Goal: Task Accomplishment & Management: Manage account settings

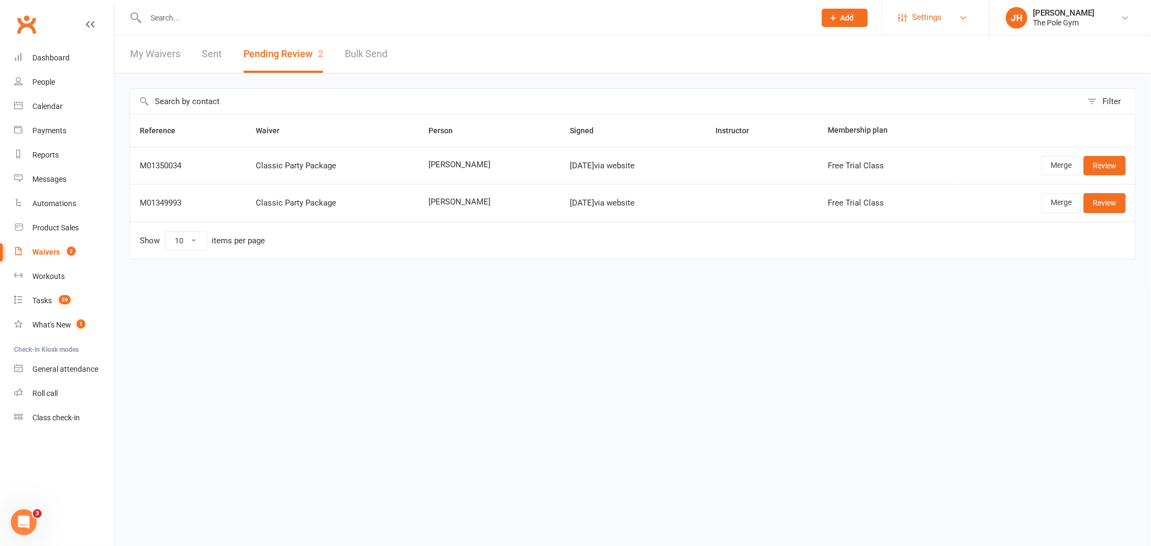
click at [914, 23] on span "Settings" at bounding box center [927, 17] width 30 height 24
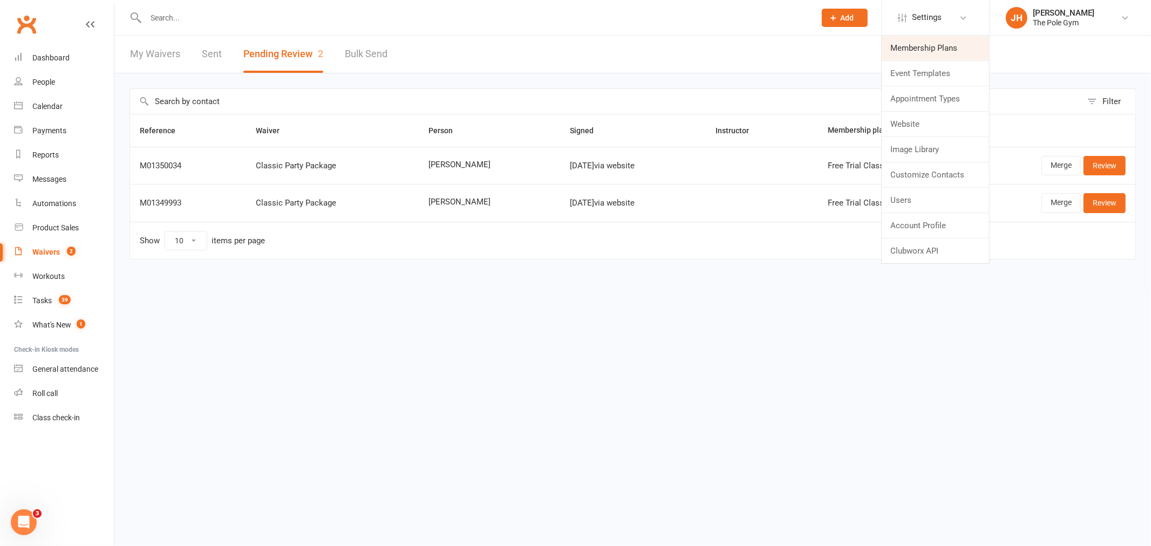
click at [919, 44] on link "Membership Plans" at bounding box center [934, 48] width 107 height 25
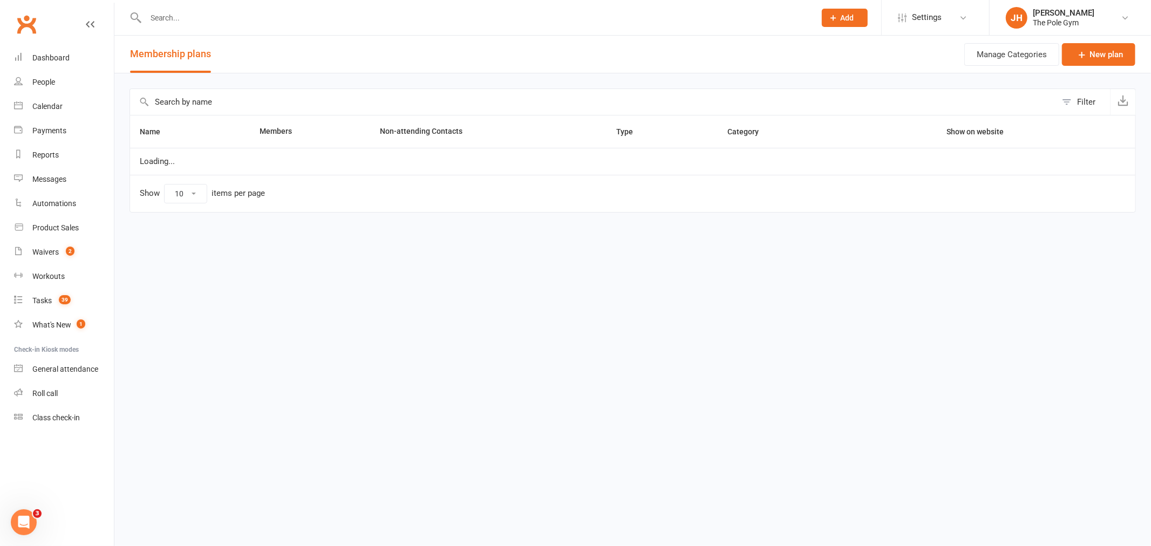
select select "25"
click at [234, 99] on input "text" at bounding box center [593, 102] width 926 height 26
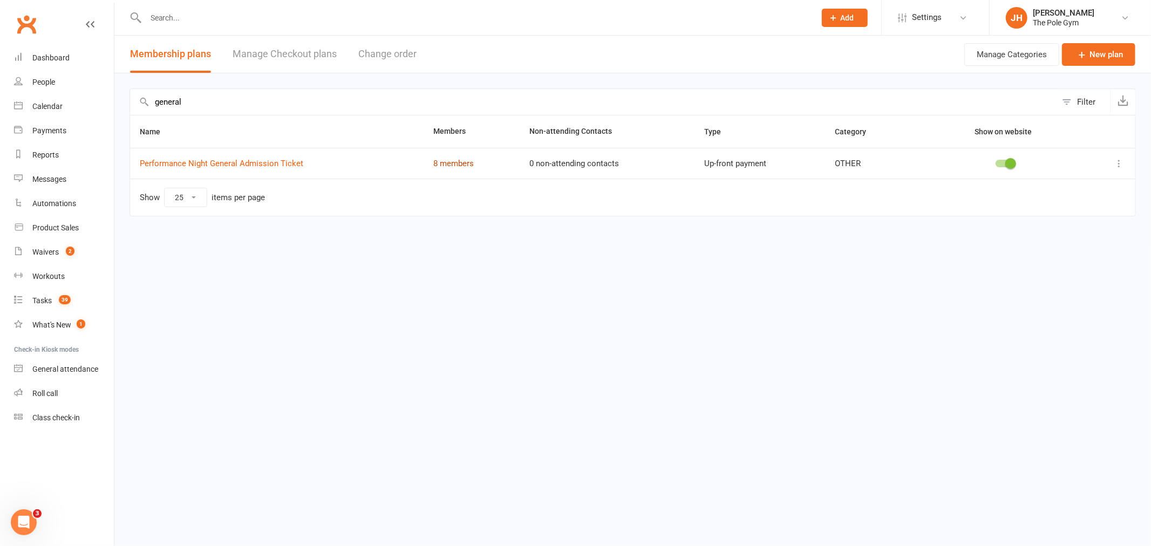
type input "general"
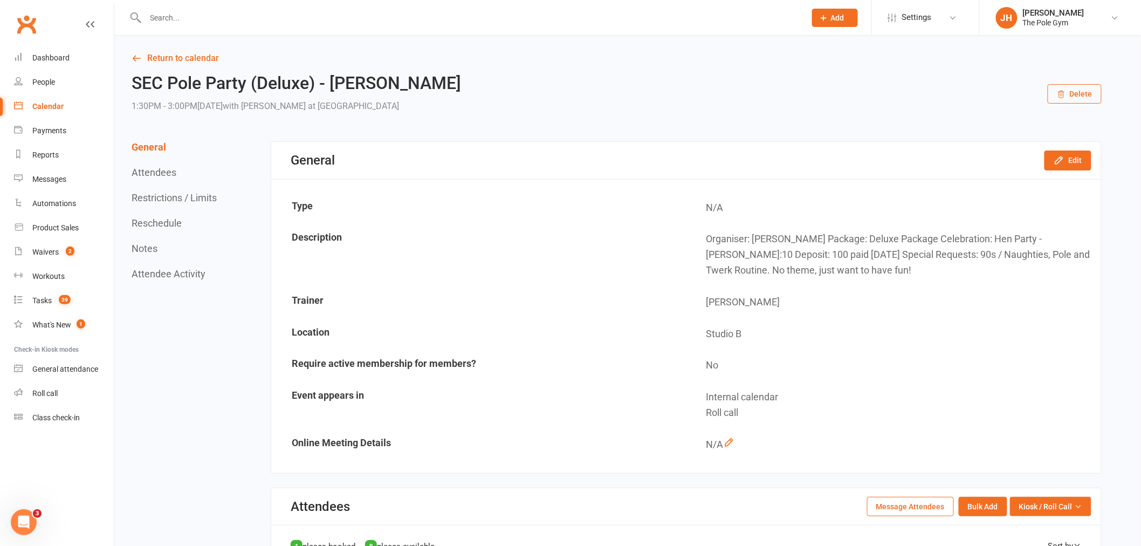
click at [261, 24] on input "text" at bounding box center [470, 17] width 656 height 15
click at [82, 222] on link "Product Sales" at bounding box center [64, 228] width 100 height 24
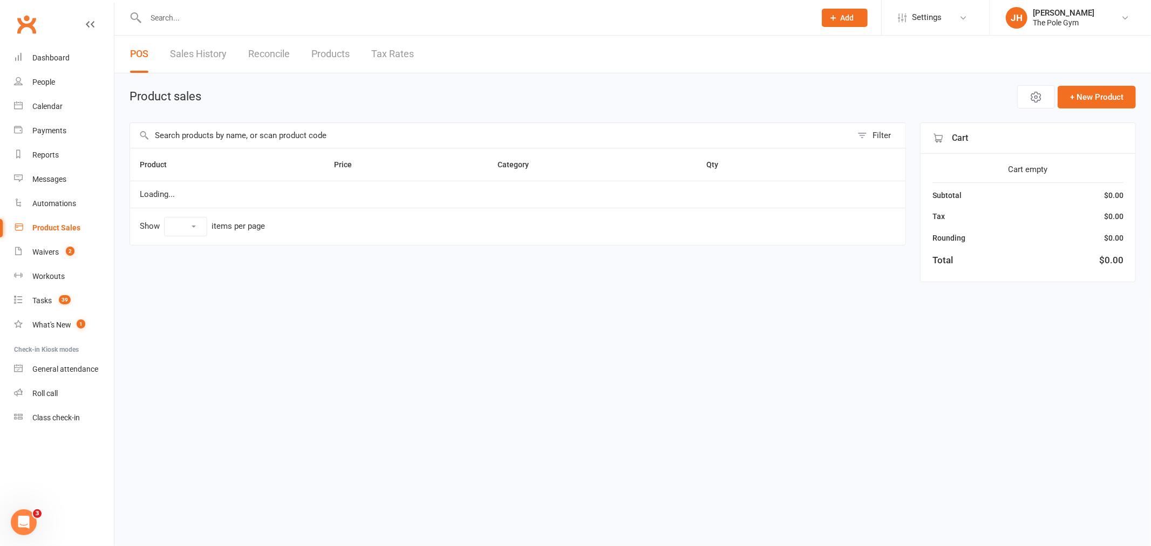
select select "10"
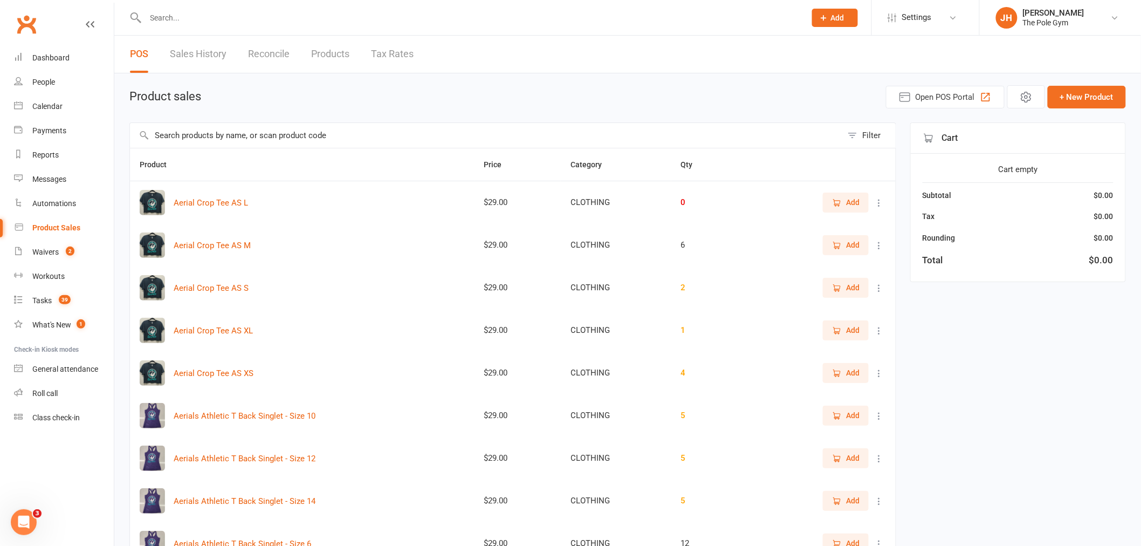
click at [283, 146] on input "text" at bounding box center [486, 135] width 713 height 25
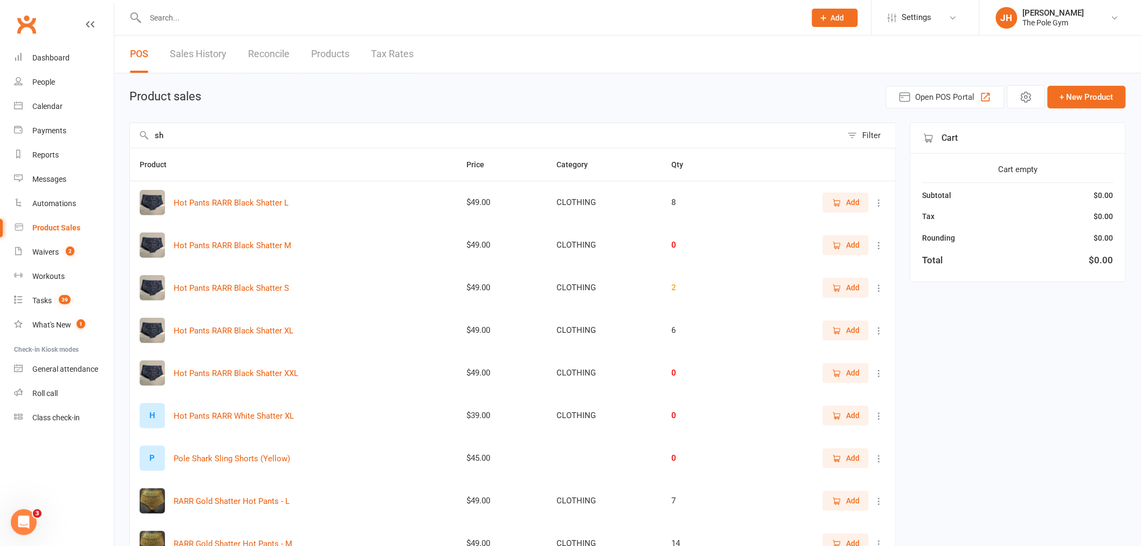
type input "s"
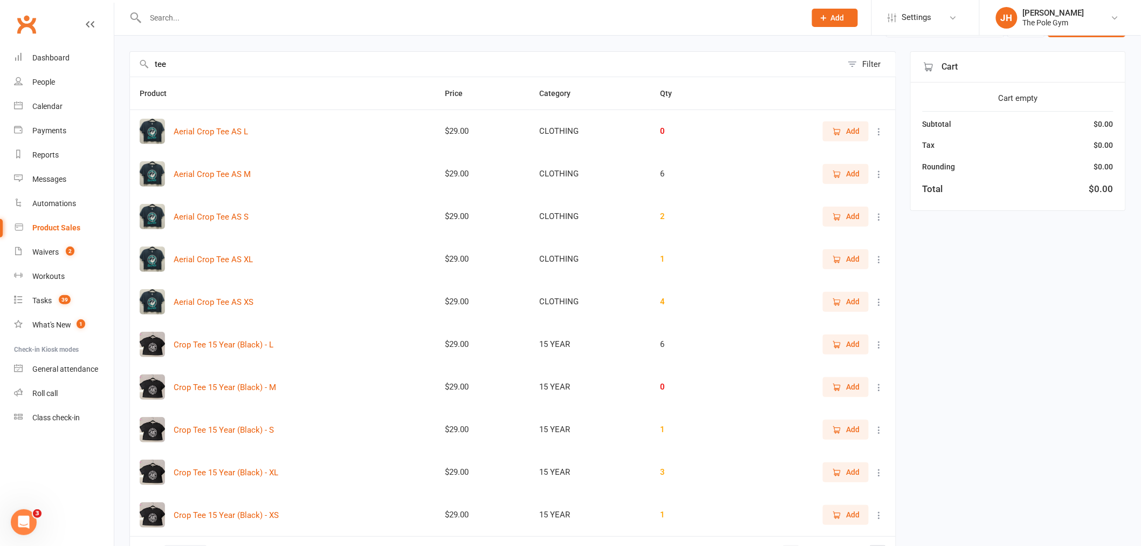
scroll to position [145, 0]
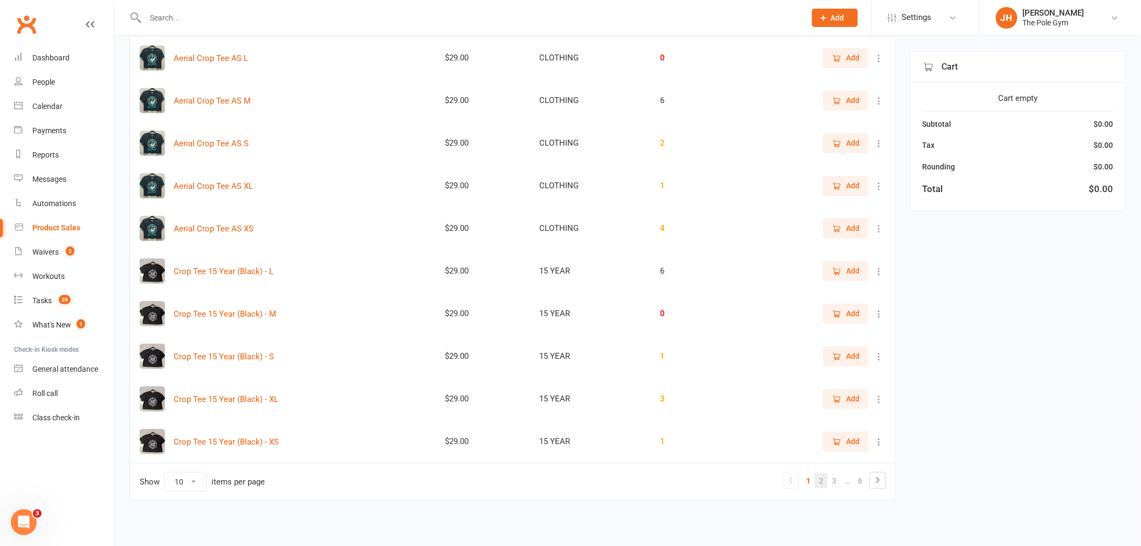
type input "tee"
click at [826, 479] on link "2" at bounding box center [821, 480] width 13 height 15
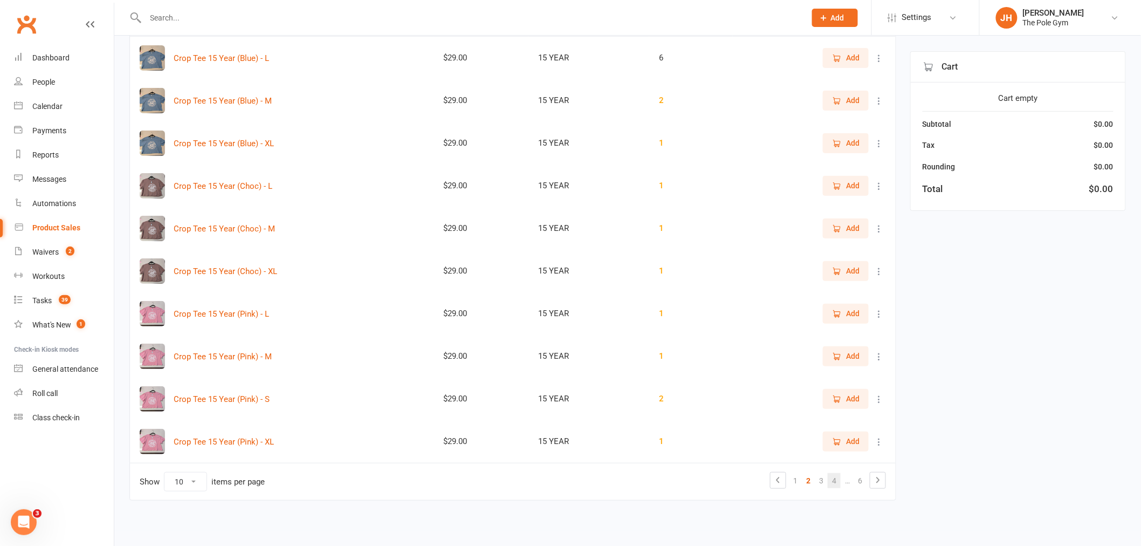
click at [832, 481] on link "4" at bounding box center [834, 480] width 13 height 15
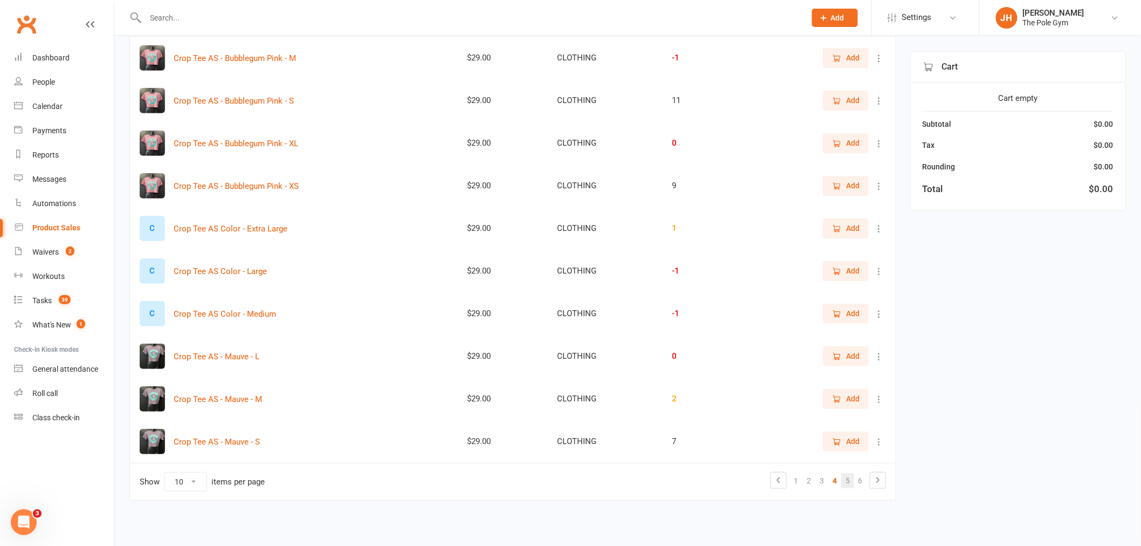
click at [852, 478] on link "5" at bounding box center [848, 480] width 13 height 15
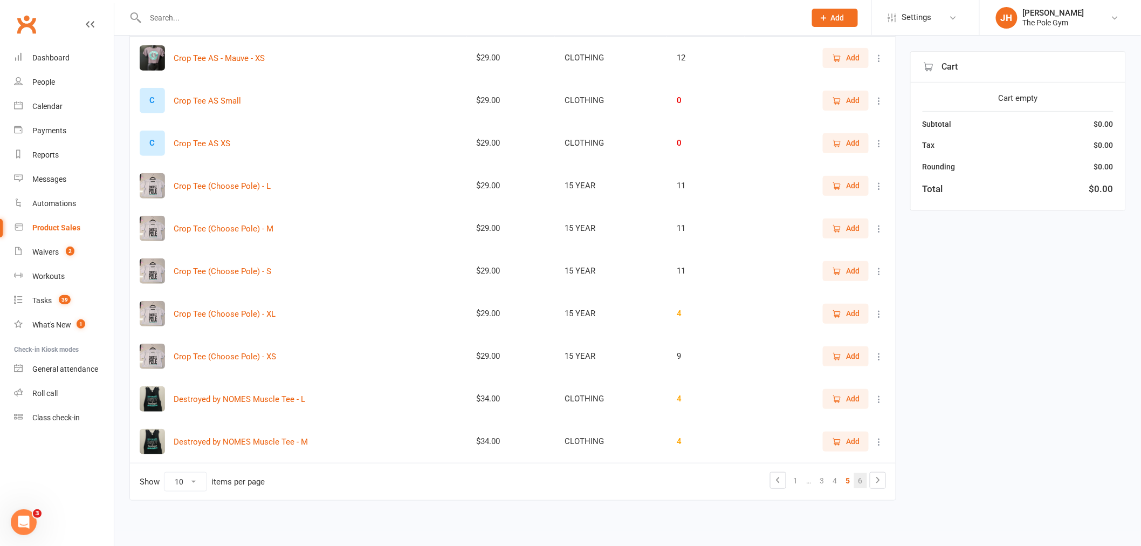
click at [866, 483] on link "6" at bounding box center [860, 480] width 13 height 15
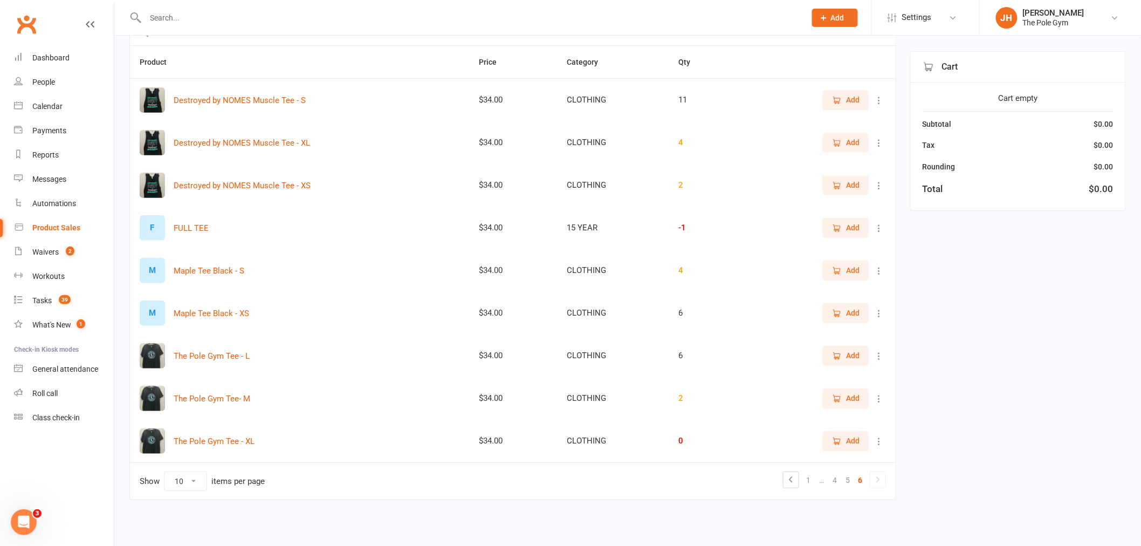
click at [854, 436] on span "Add" at bounding box center [852, 441] width 13 height 12
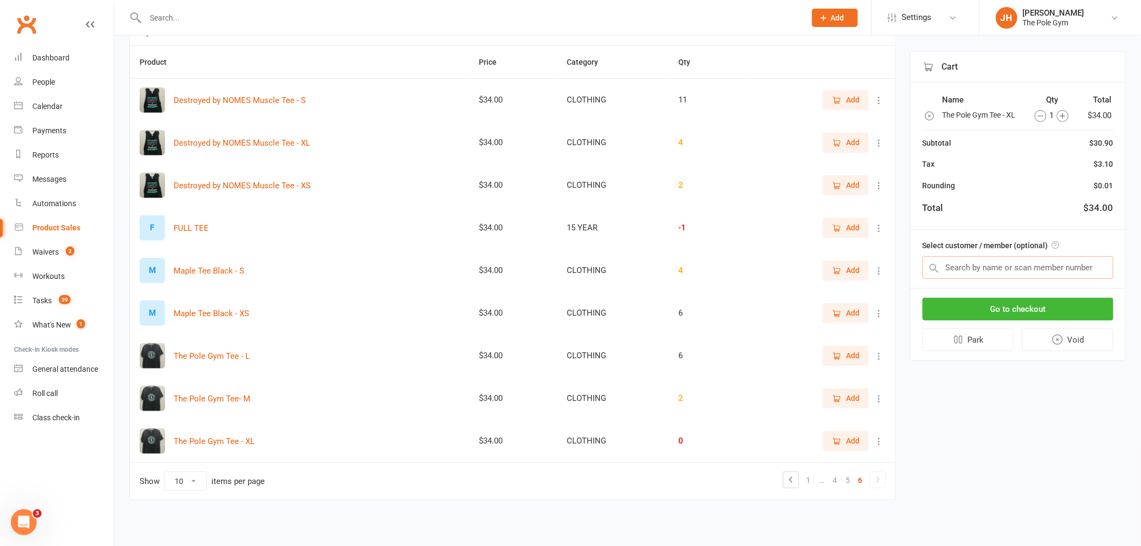
click at [977, 268] on input "text" at bounding box center [1018, 267] width 191 height 23
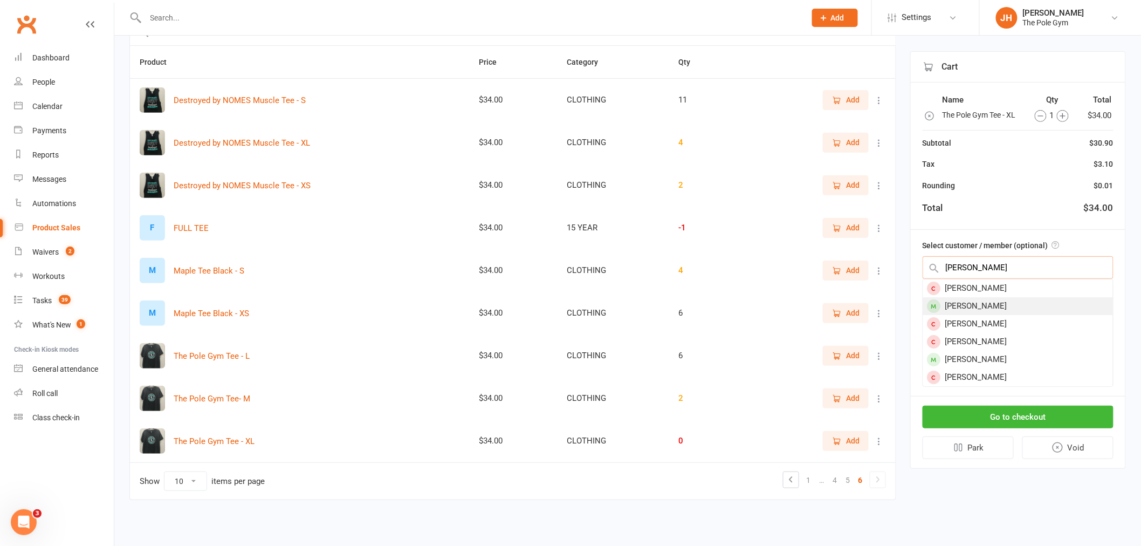
type input "laura mcvey"
click at [956, 305] on div "[PERSON_NAME]" at bounding box center [1019, 306] width 190 height 18
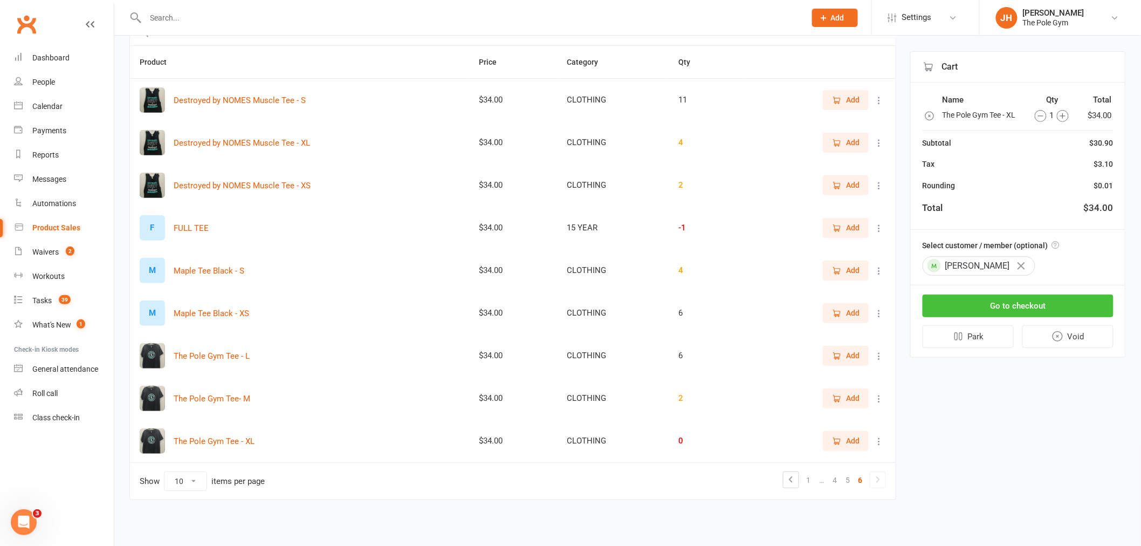
click at [1029, 310] on button "Go to checkout" at bounding box center [1018, 306] width 191 height 23
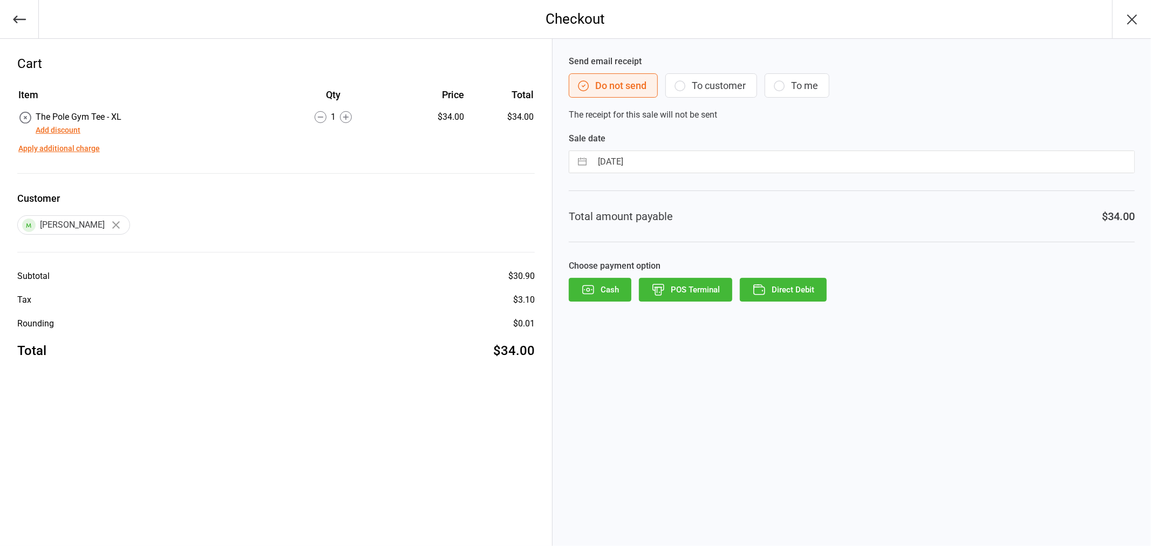
click at [699, 81] on button "To customer" at bounding box center [711, 85] width 92 height 24
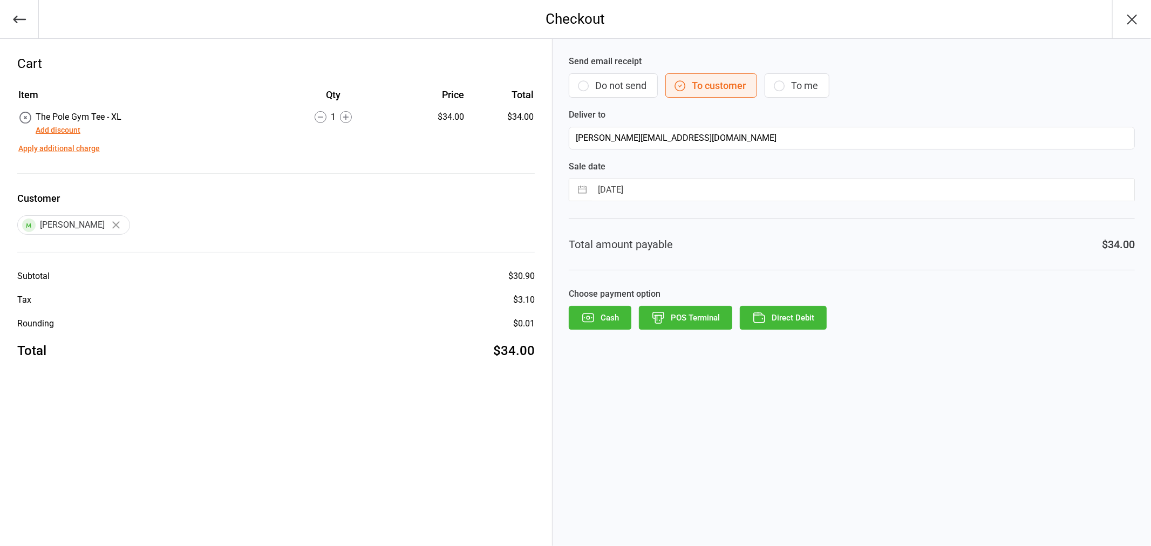
click at [803, 314] on button "Direct Debit" at bounding box center [783, 318] width 87 height 24
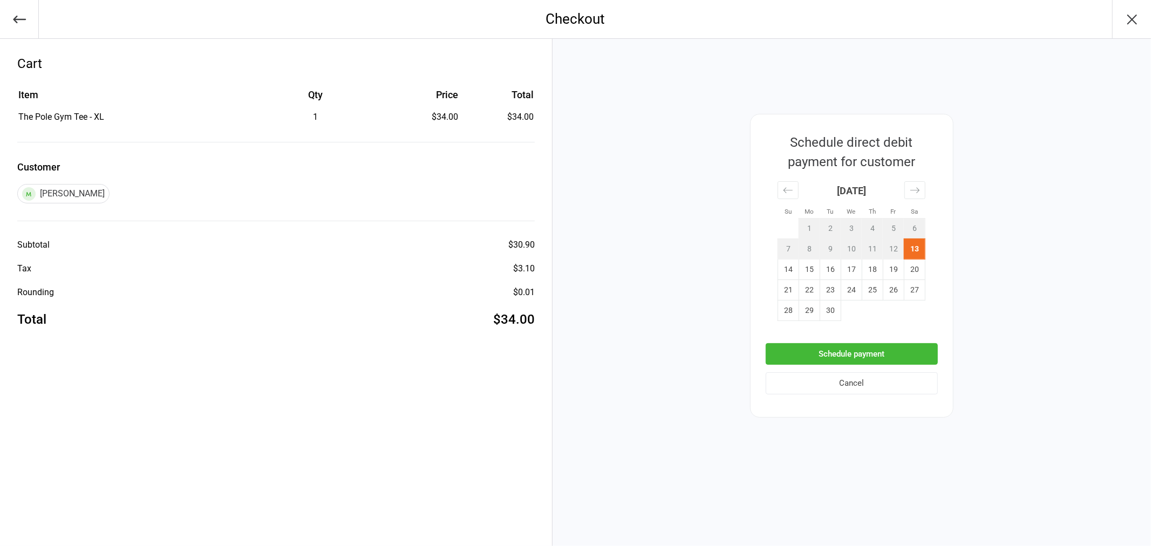
click at [865, 350] on button "Schedule payment" at bounding box center [851, 354] width 172 height 22
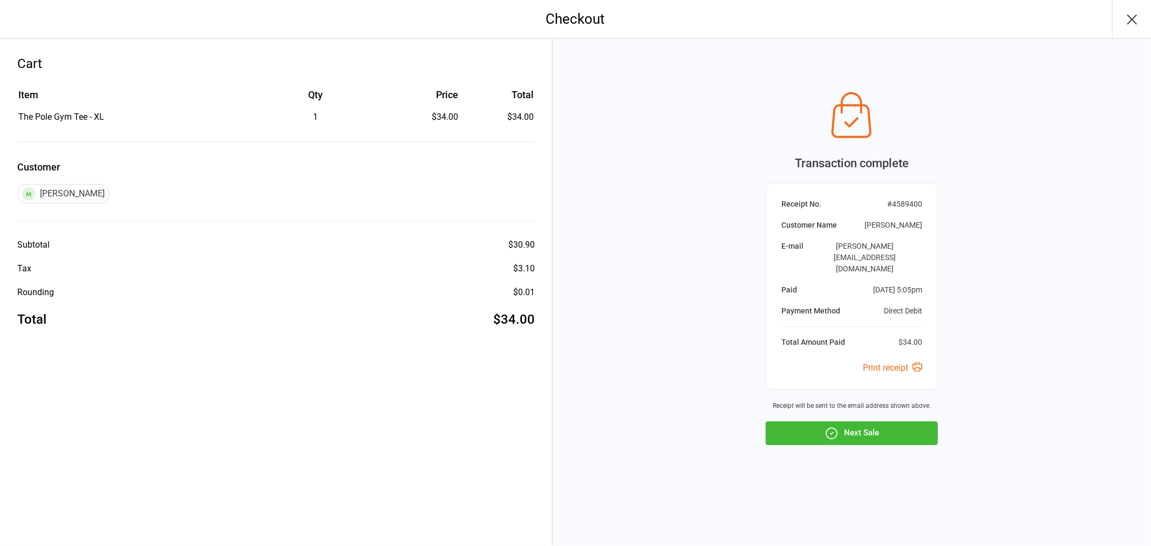
click at [893, 423] on button "Next Sale" at bounding box center [851, 433] width 172 height 24
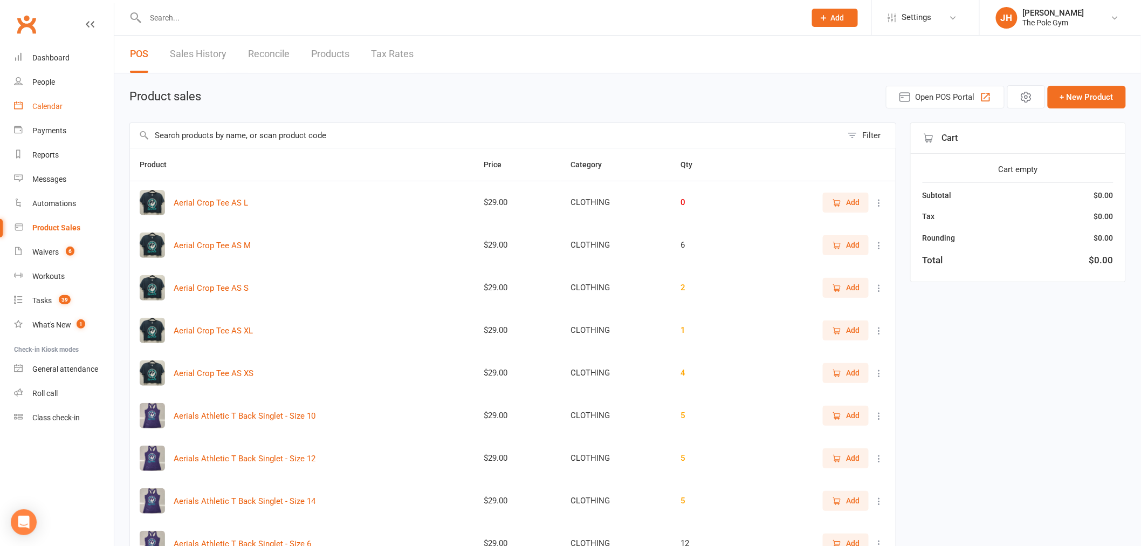
click at [55, 101] on link "Calendar" at bounding box center [64, 106] width 100 height 24
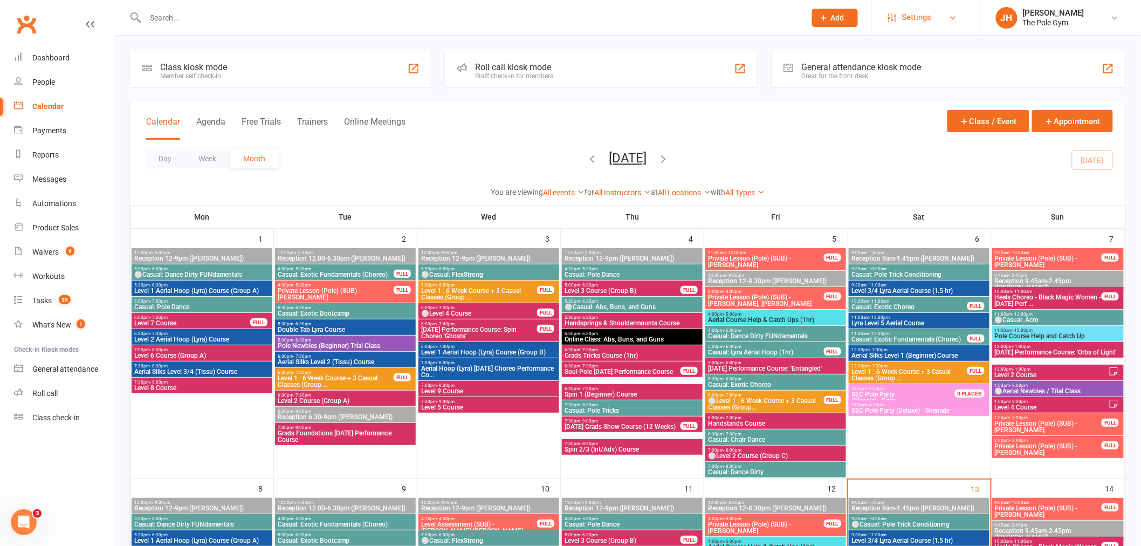
click at [932, 13] on link "Settings" at bounding box center [925, 17] width 75 height 24
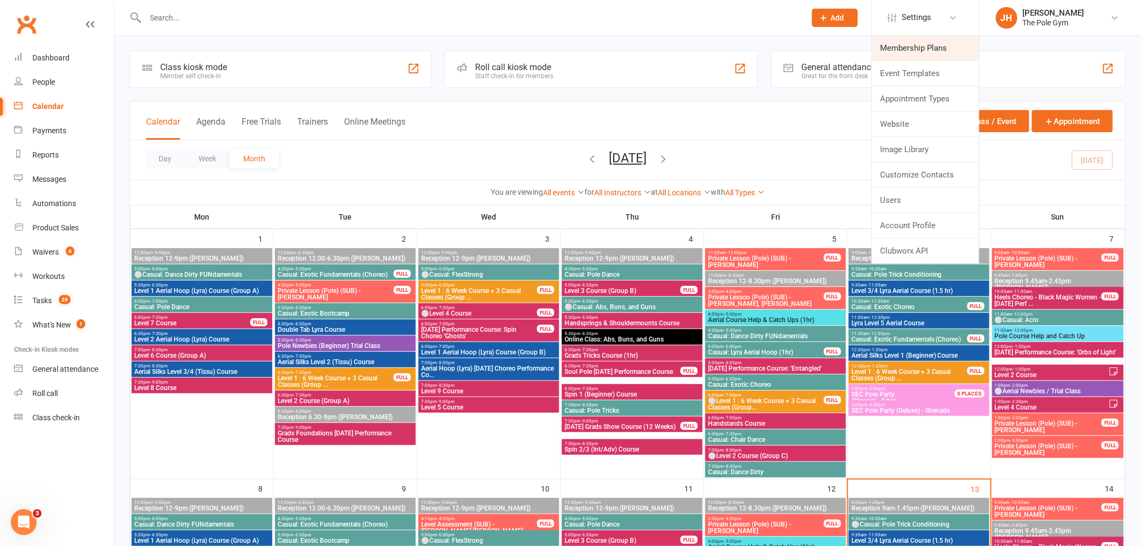
click at [913, 47] on link "Membership Plans" at bounding box center [925, 48] width 107 height 25
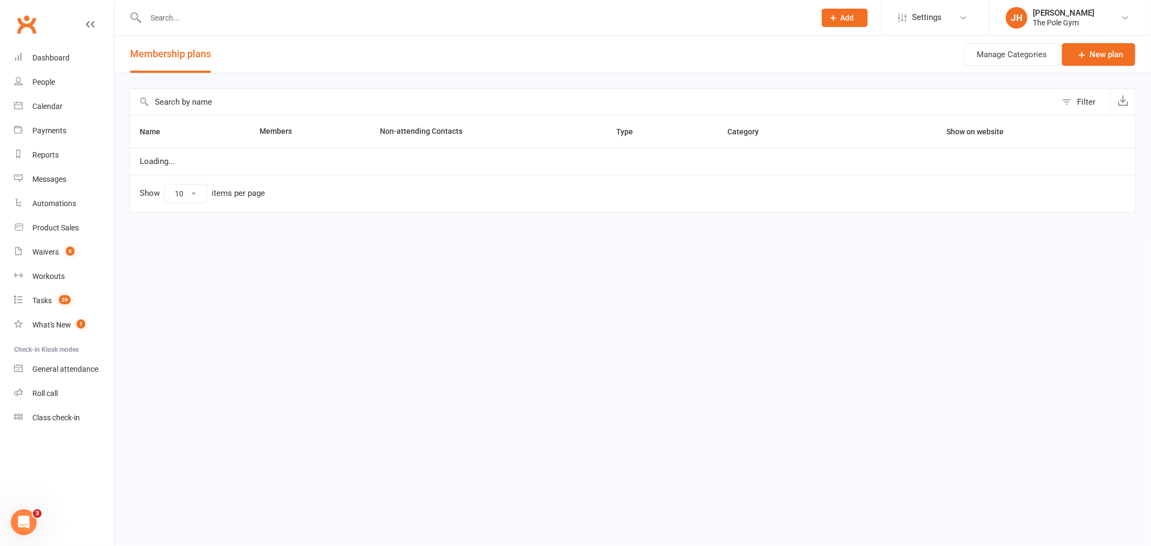
select select "25"
click at [292, 94] on input "text" at bounding box center [593, 102] width 926 height 26
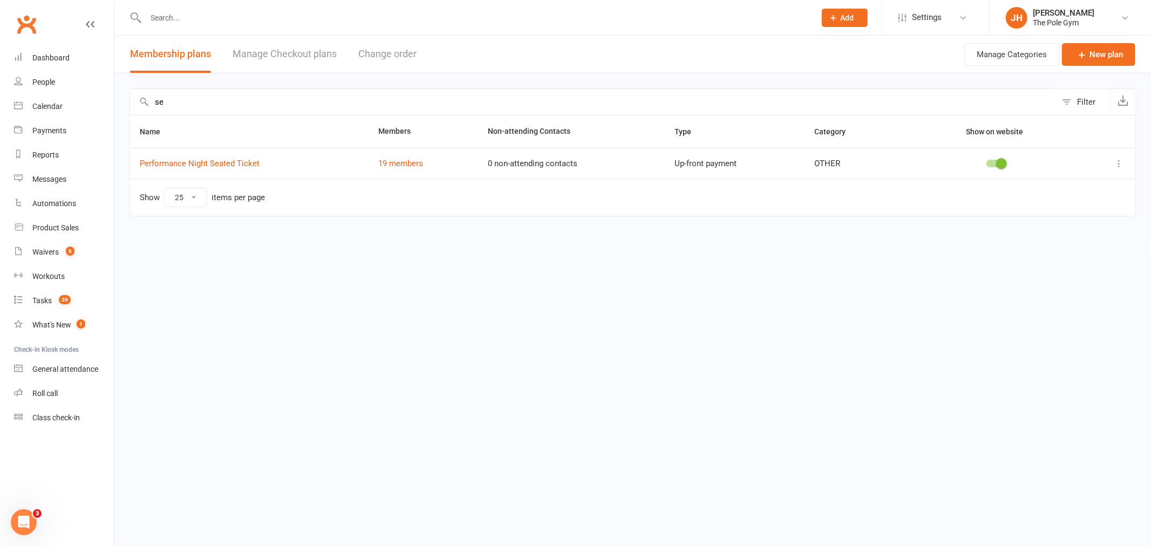
type input "s"
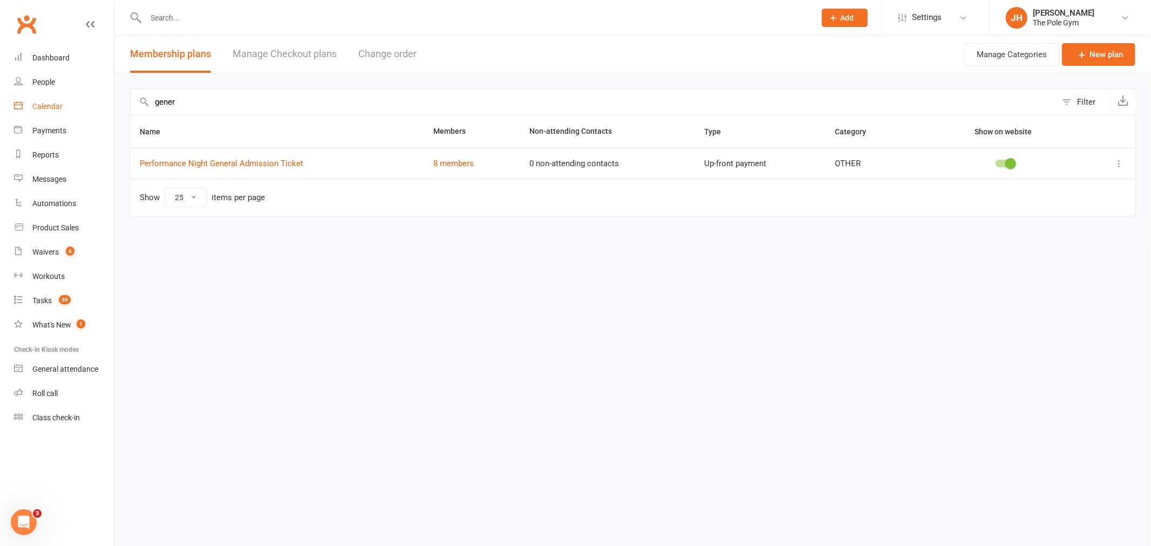
type input "gener"
click at [30, 107] on link "Calendar" at bounding box center [64, 106] width 100 height 24
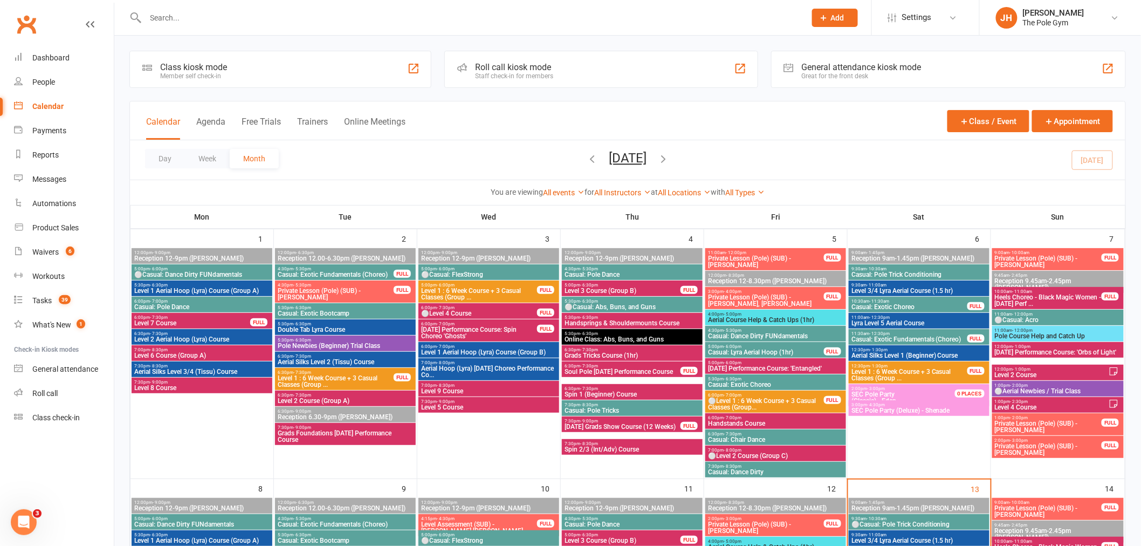
scroll to position [299, 0]
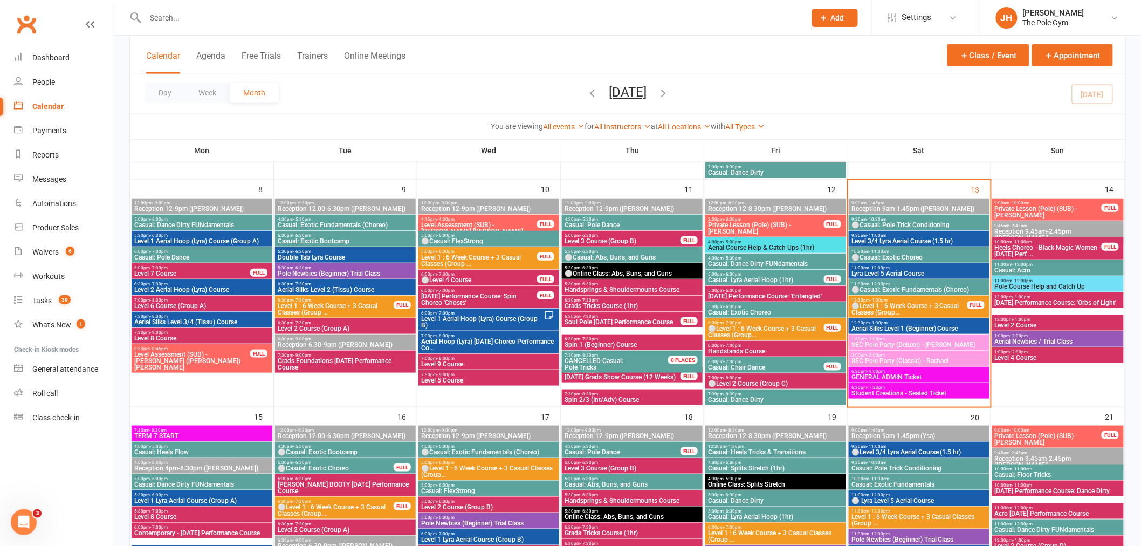
click at [893, 375] on span "GENERAL ADMIN Ticket" at bounding box center [919, 377] width 136 height 6
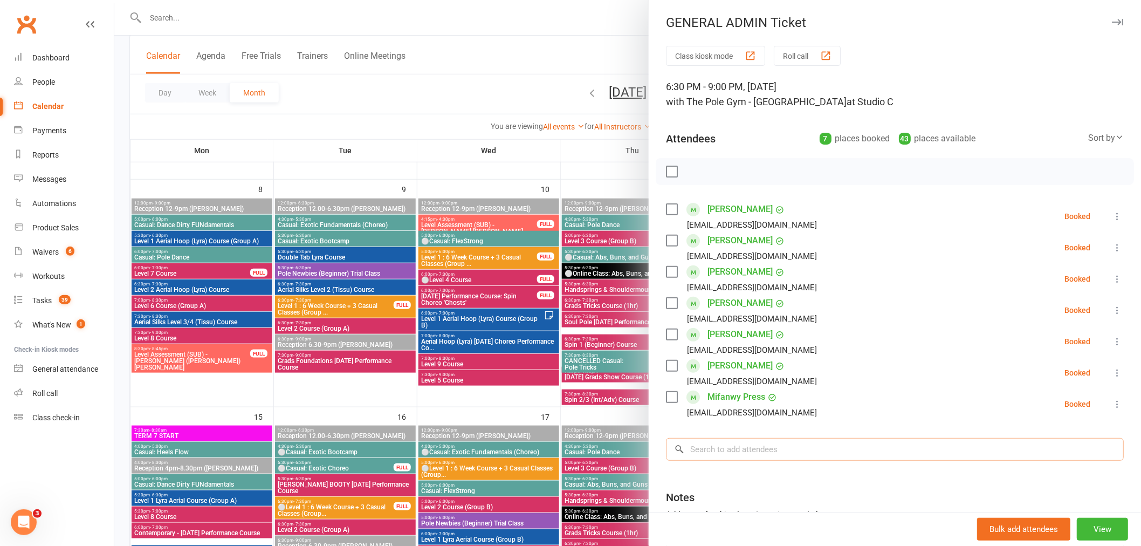
click at [731, 441] on input "search" at bounding box center [895, 449] width 458 height 23
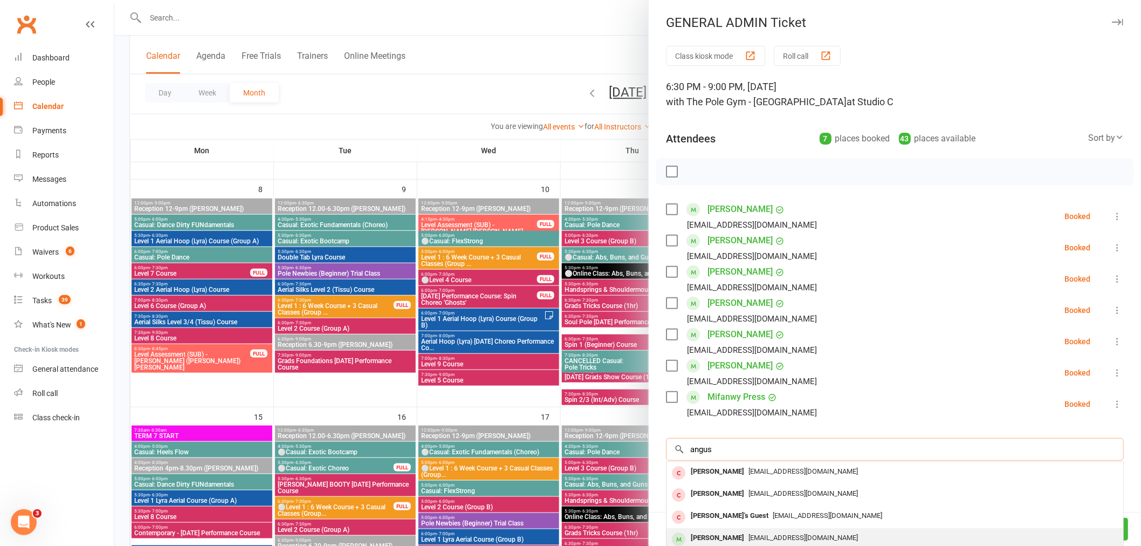
type input "angus"
click at [715, 538] on div "[PERSON_NAME]" at bounding box center [718, 538] width 62 height 16
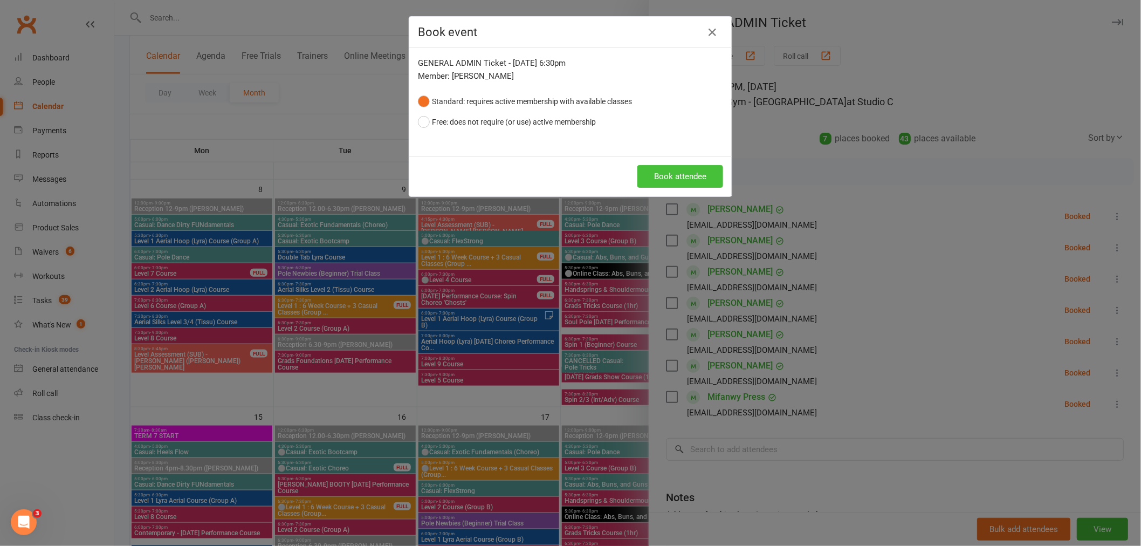
click at [681, 176] on button "Book attendee" at bounding box center [681, 176] width 86 height 23
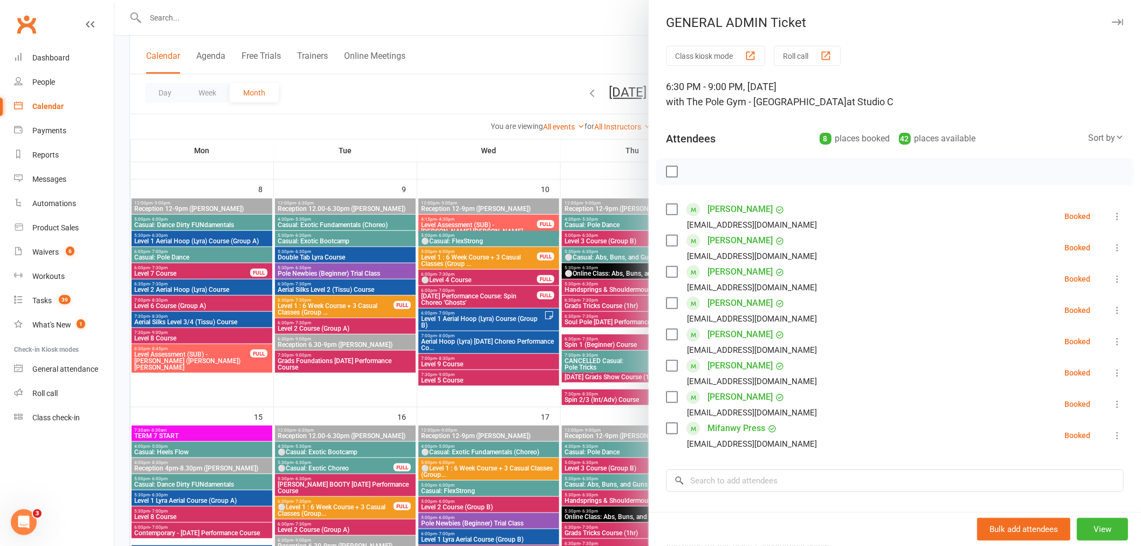
click at [543, 281] on div at bounding box center [627, 273] width 1027 height 546
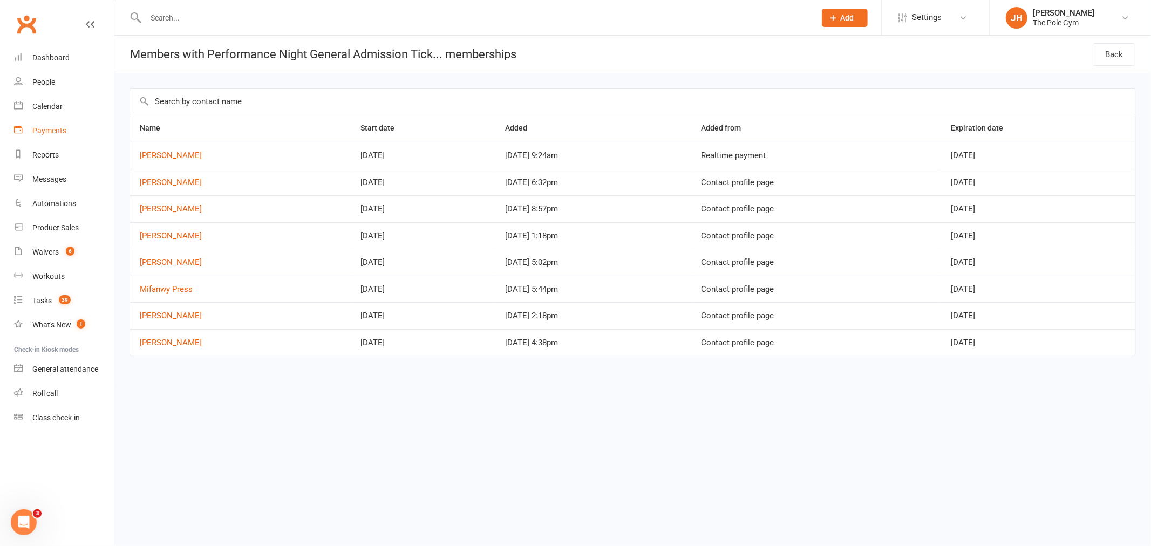
click at [60, 129] on div "Payments" at bounding box center [49, 130] width 34 height 9
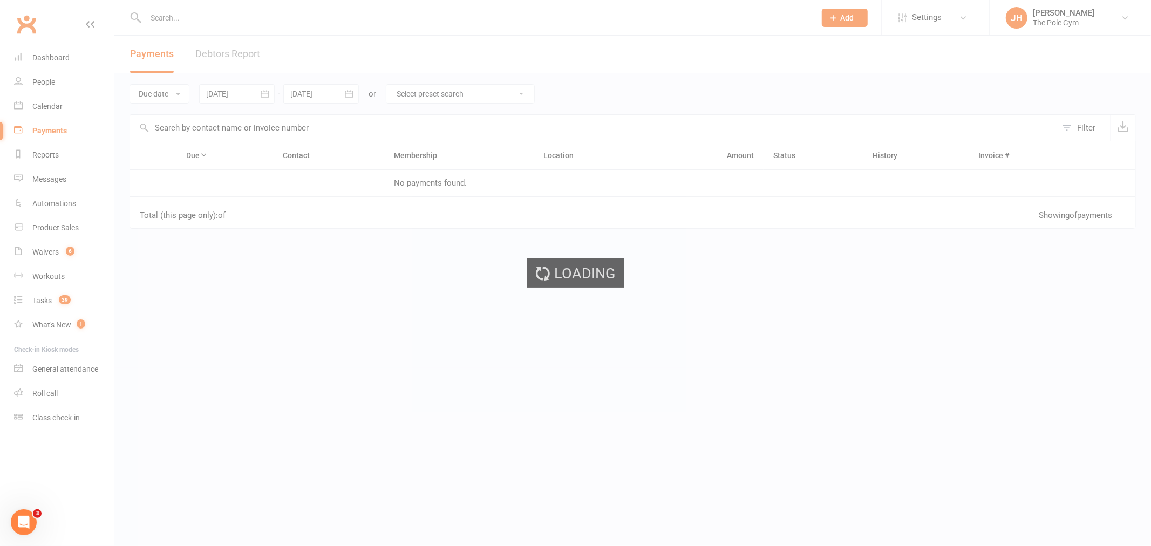
click at [56, 106] on div "Loading" at bounding box center [575, 273] width 1151 height 546
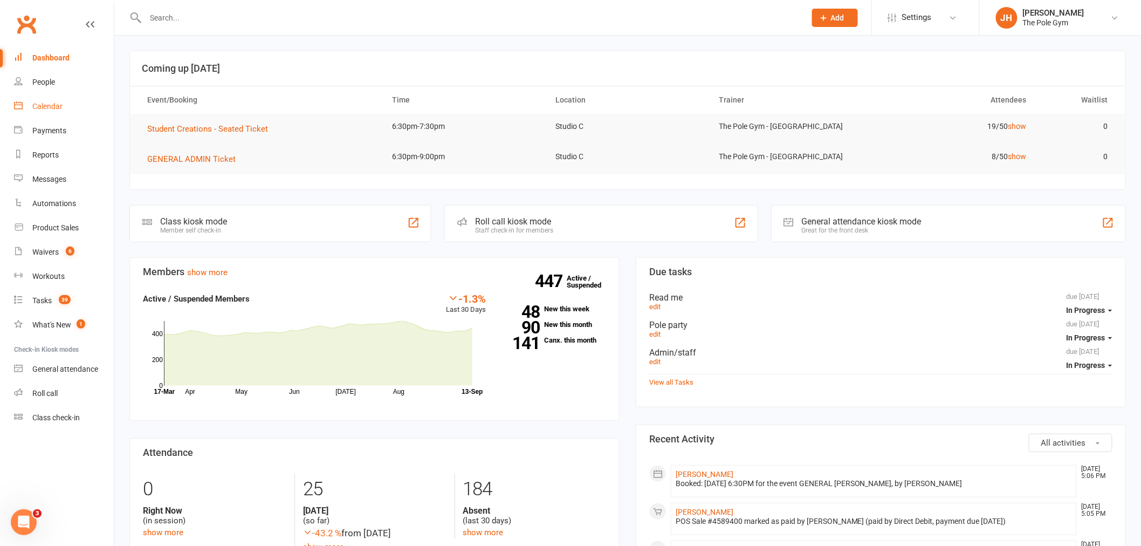
click at [73, 111] on link "Calendar" at bounding box center [64, 106] width 100 height 24
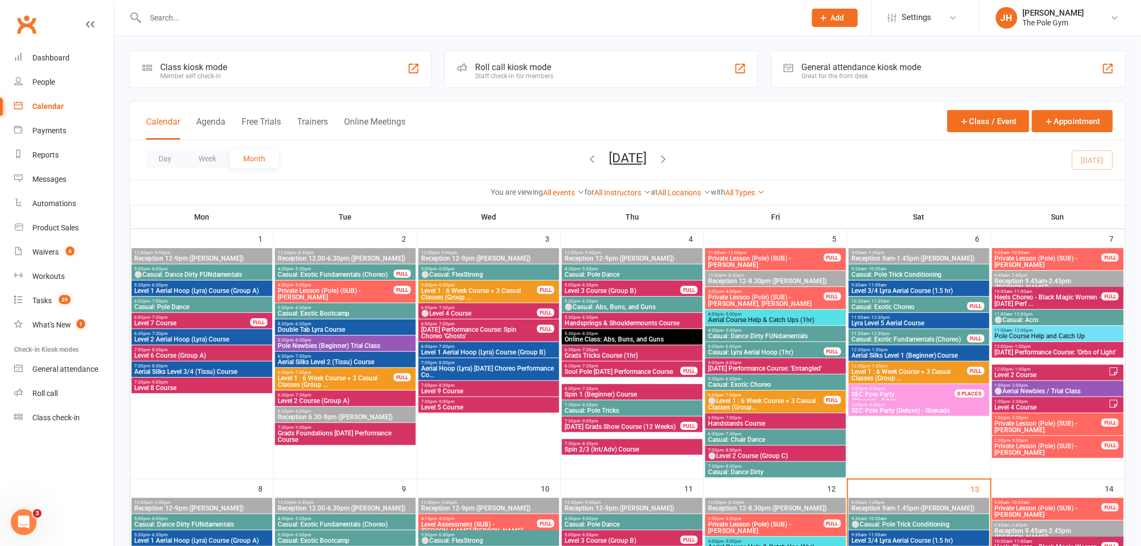
scroll to position [479, 0]
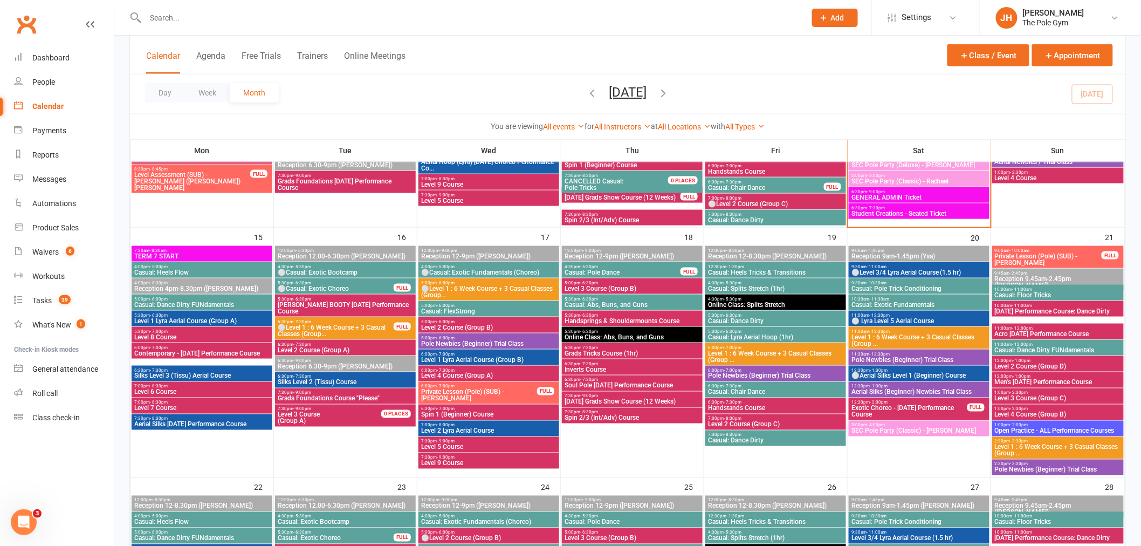
click at [326, 412] on span "Level 3 Course (Group A)" at bounding box center [335, 418] width 117 height 13
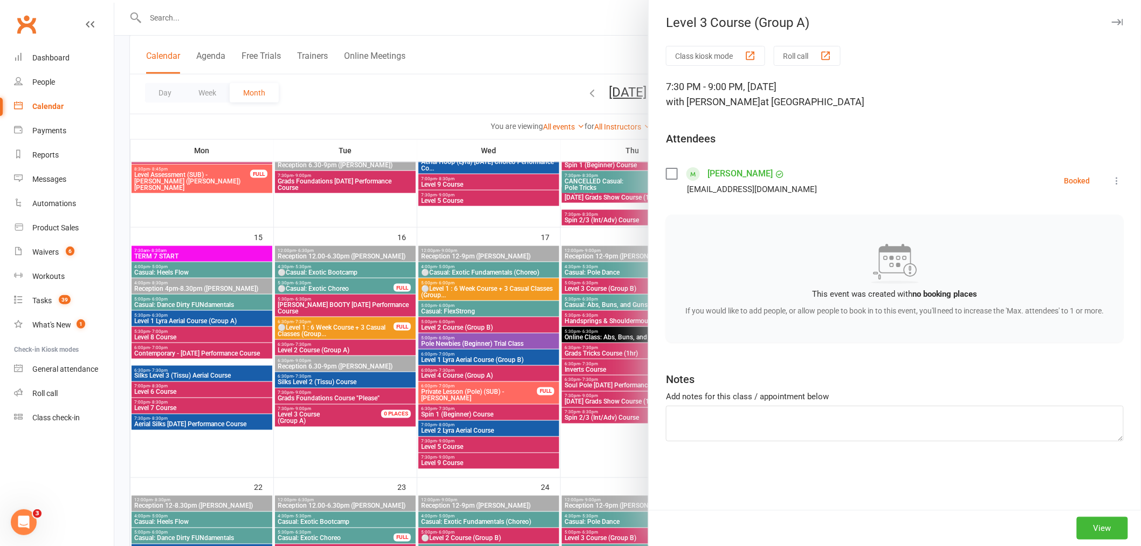
click at [1110, 187] on li "[PERSON_NAME] [EMAIL_ADDRESS][DOMAIN_NAME] Booked More info Remove Check in Mar…" at bounding box center [895, 180] width 458 height 31
click at [1112, 182] on icon at bounding box center [1117, 180] width 11 height 11
click at [1054, 215] on link "Remove" at bounding box center [1066, 224] width 116 height 22
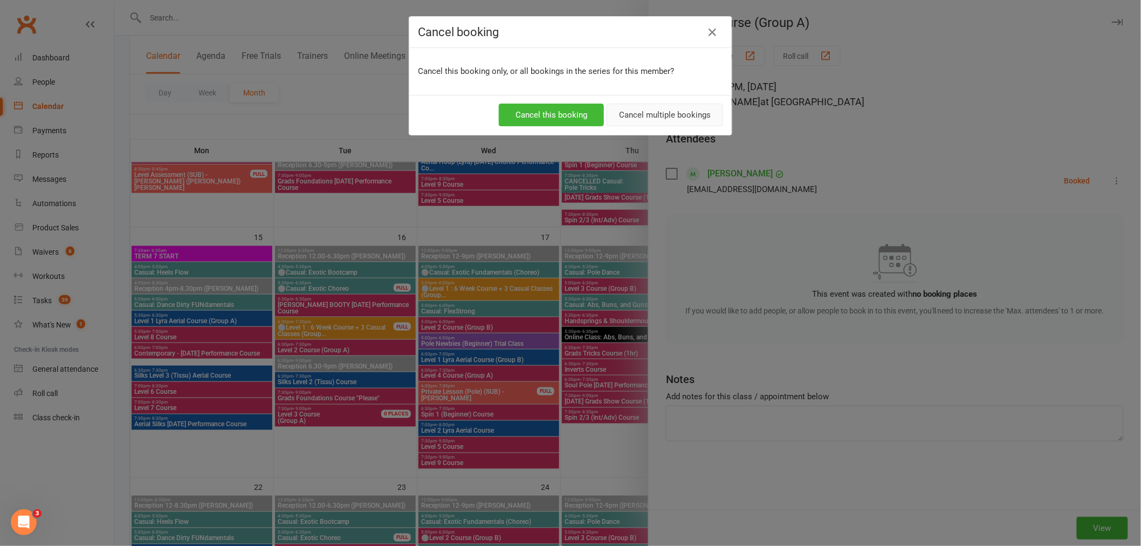
click at [662, 115] on button "Cancel multiple bookings" at bounding box center [665, 115] width 117 height 23
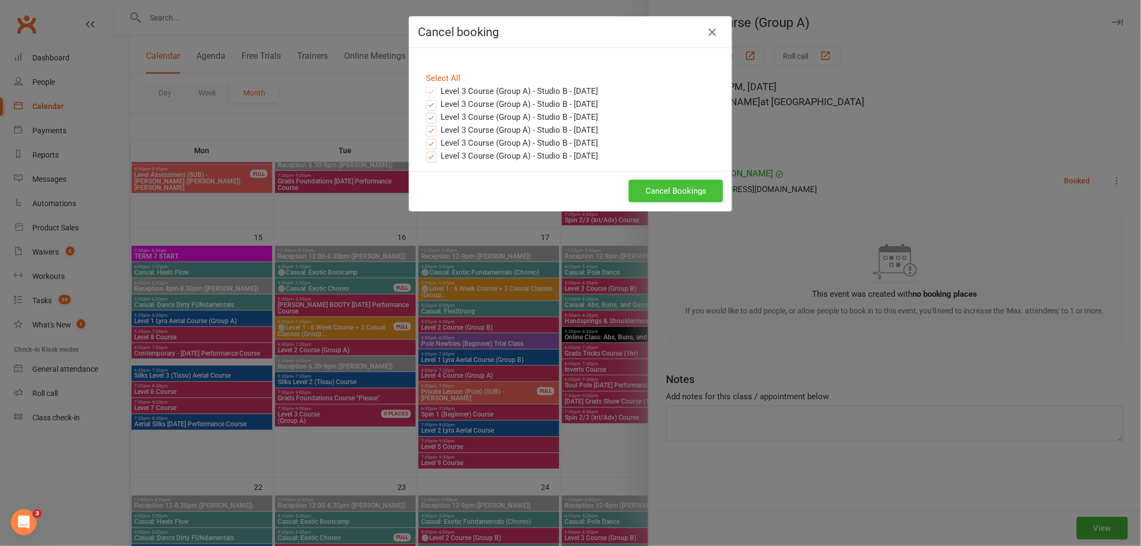
click at [684, 189] on button "Cancel Bookings" at bounding box center [676, 191] width 94 height 23
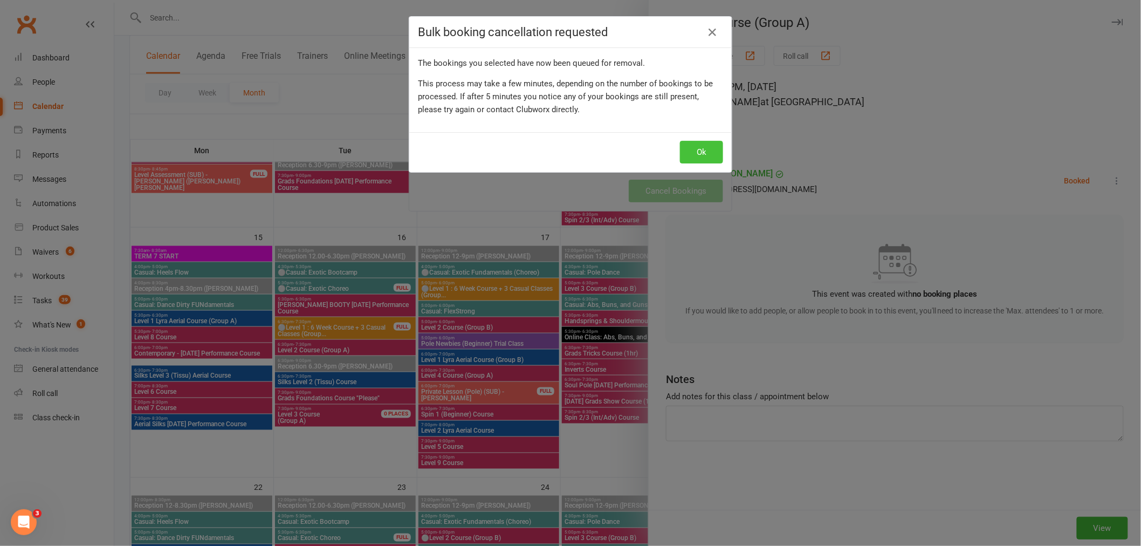
click at [680, 156] on button "Ok" at bounding box center [701, 152] width 43 height 23
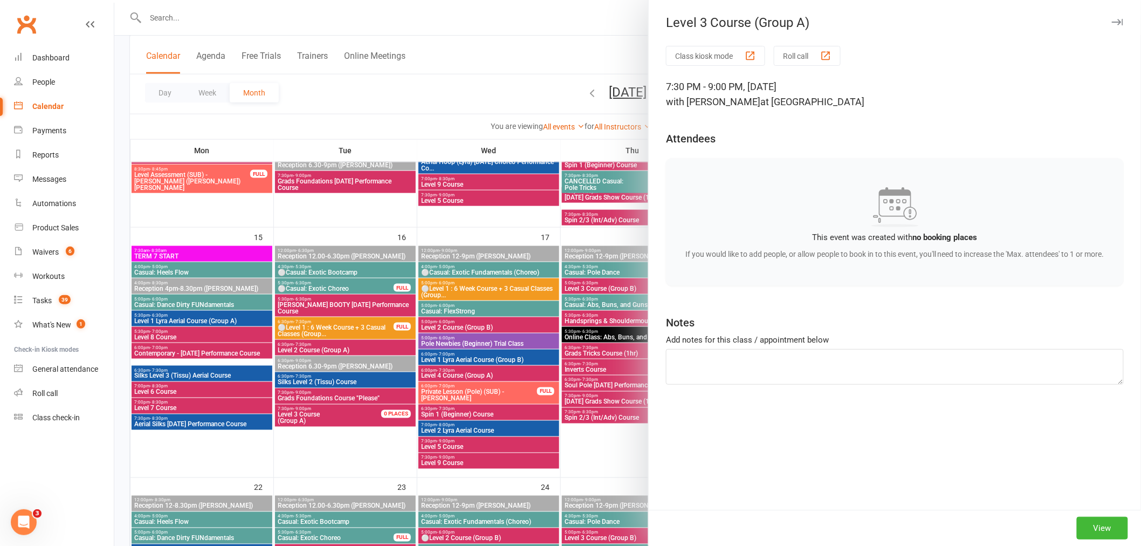
click at [530, 288] on div at bounding box center [627, 273] width 1027 height 546
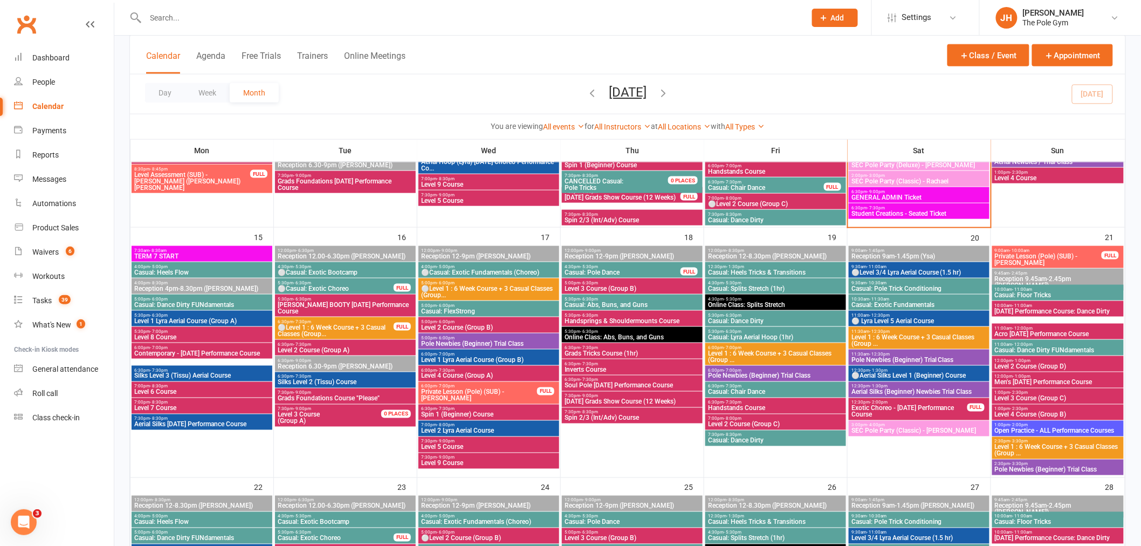
click at [587, 285] on span "Level 3 Course (Group B)" at bounding box center [632, 288] width 136 height 6
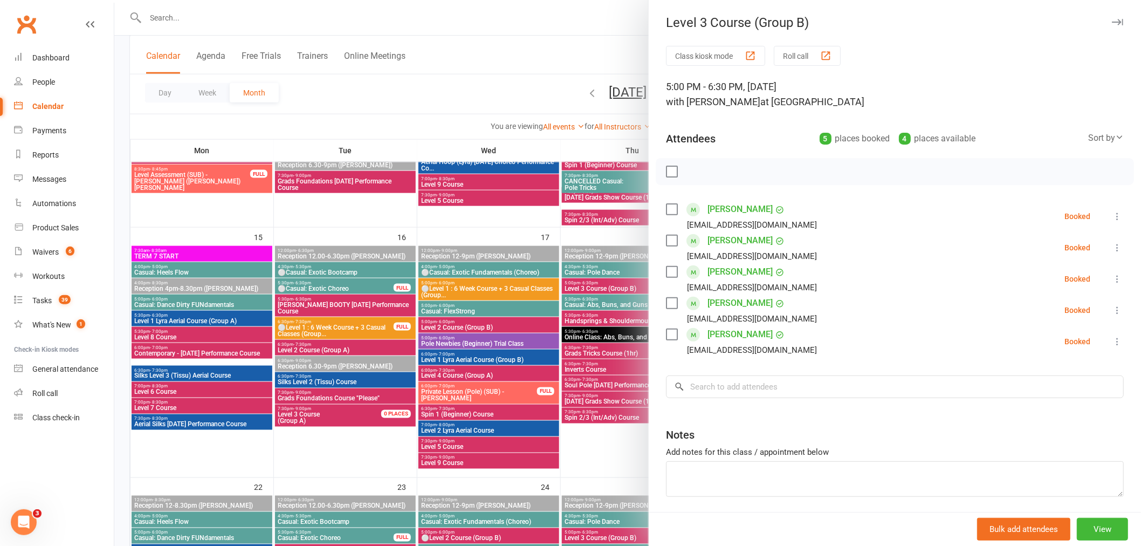
click at [757, 401] on div "Class kiosk mode Roll call 5:00 PM - 6:30 PM, [DATE] with [PERSON_NAME] at Stud…" at bounding box center [895, 298] width 493 height 505
click at [767, 384] on input "search" at bounding box center [895, 386] width 458 height 23
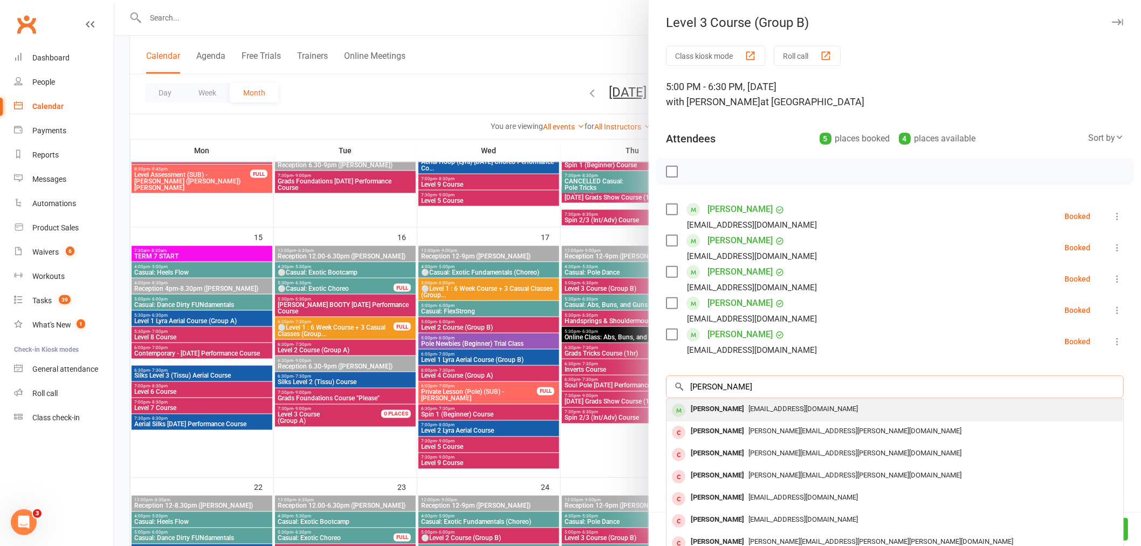
type input "[PERSON_NAME]"
click at [707, 409] on div "[PERSON_NAME]" at bounding box center [718, 409] width 62 height 16
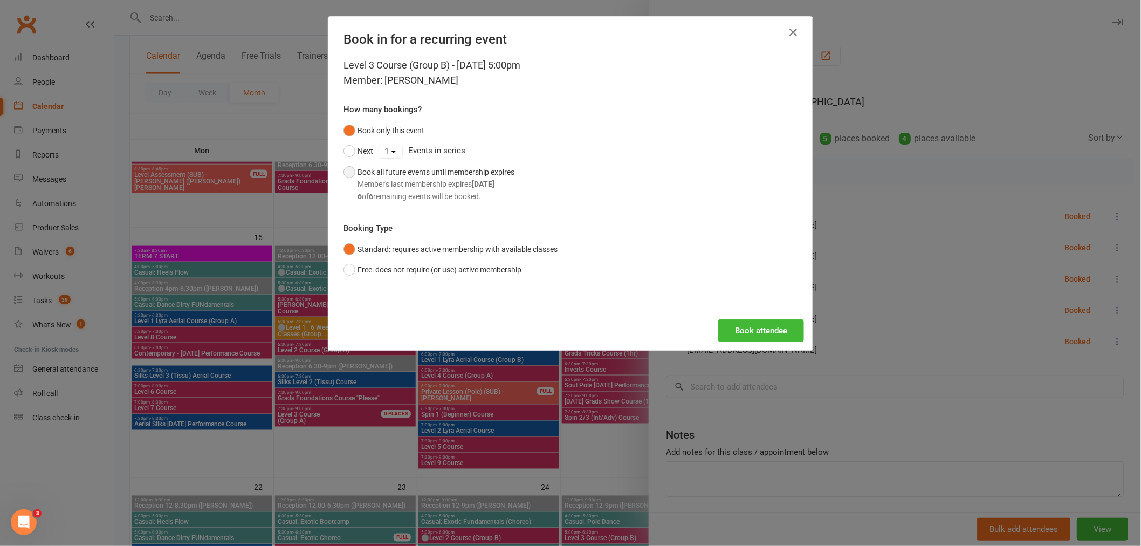
click at [469, 192] on div "6 of 6 remaining events will be booked." at bounding box center [436, 196] width 157 height 12
click at [714, 314] on div "Book attendee" at bounding box center [571, 331] width 484 height 40
click at [732, 330] on button "Book attendee" at bounding box center [762, 330] width 86 height 23
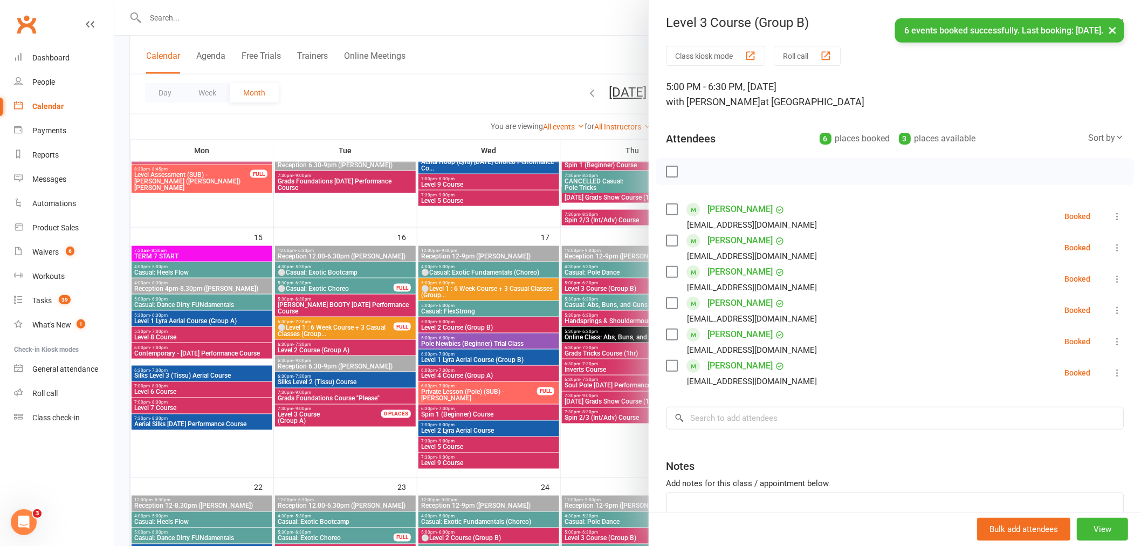
click at [561, 325] on div at bounding box center [627, 273] width 1027 height 546
